Goal: Task Accomplishment & Management: Manage account settings

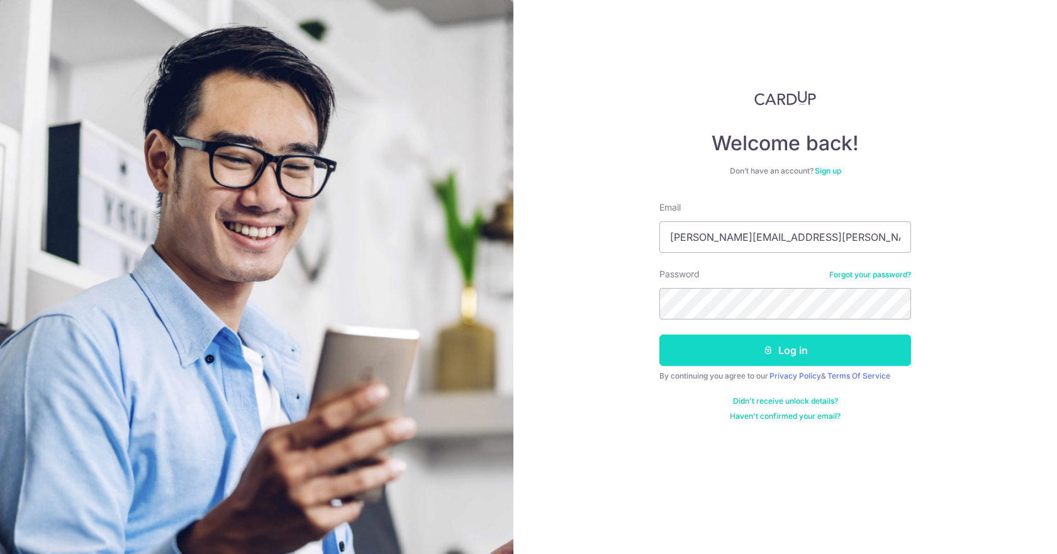
click at [758, 348] on button "Log in" at bounding box center [786, 350] width 252 height 31
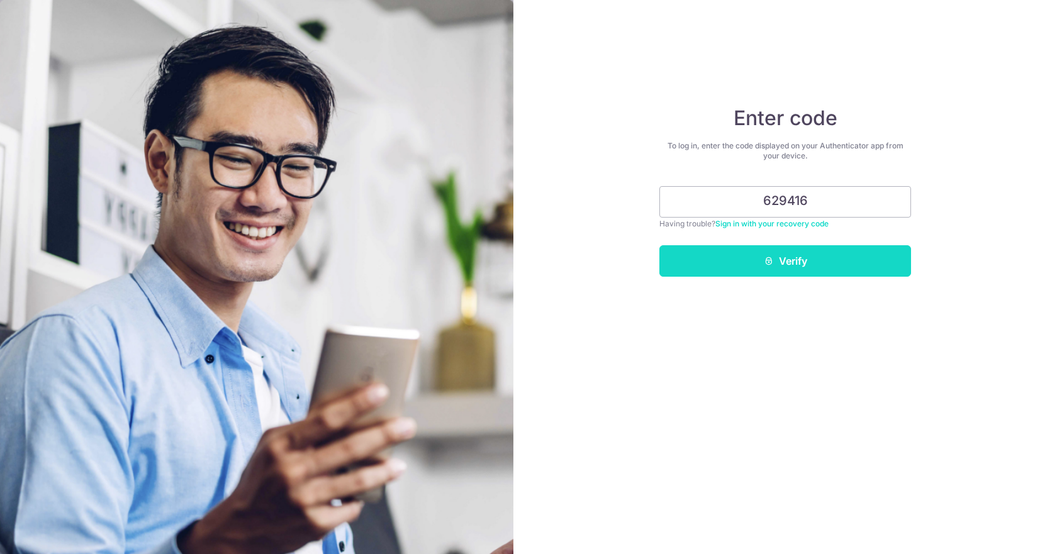
type input "629416"
click at [791, 274] on button "Verify" at bounding box center [786, 260] width 252 height 31
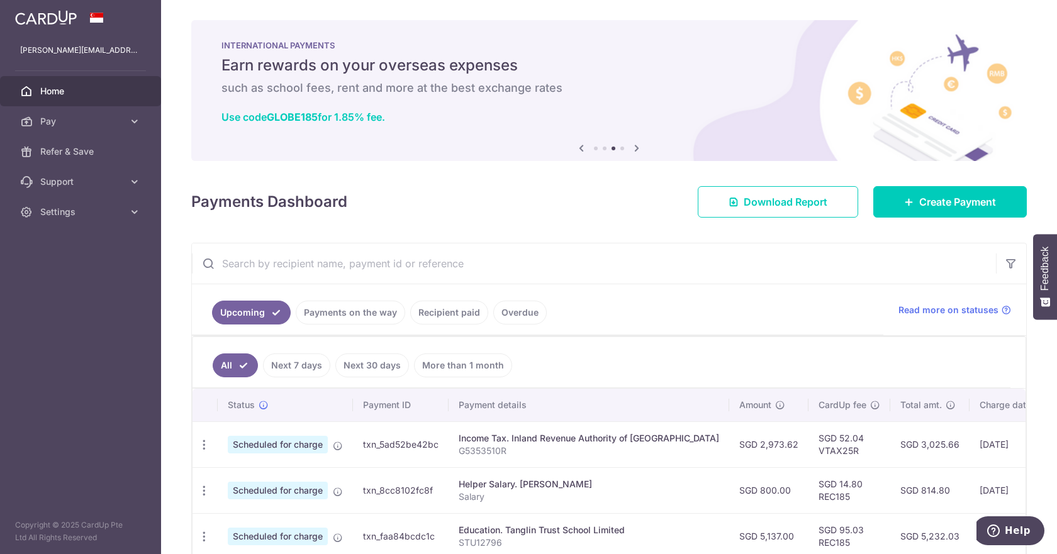
click at [52, 21] on img at bounding box center [46, 17] width 62 height 15
